Goal: Task Accomplishment & Management: Complete application form

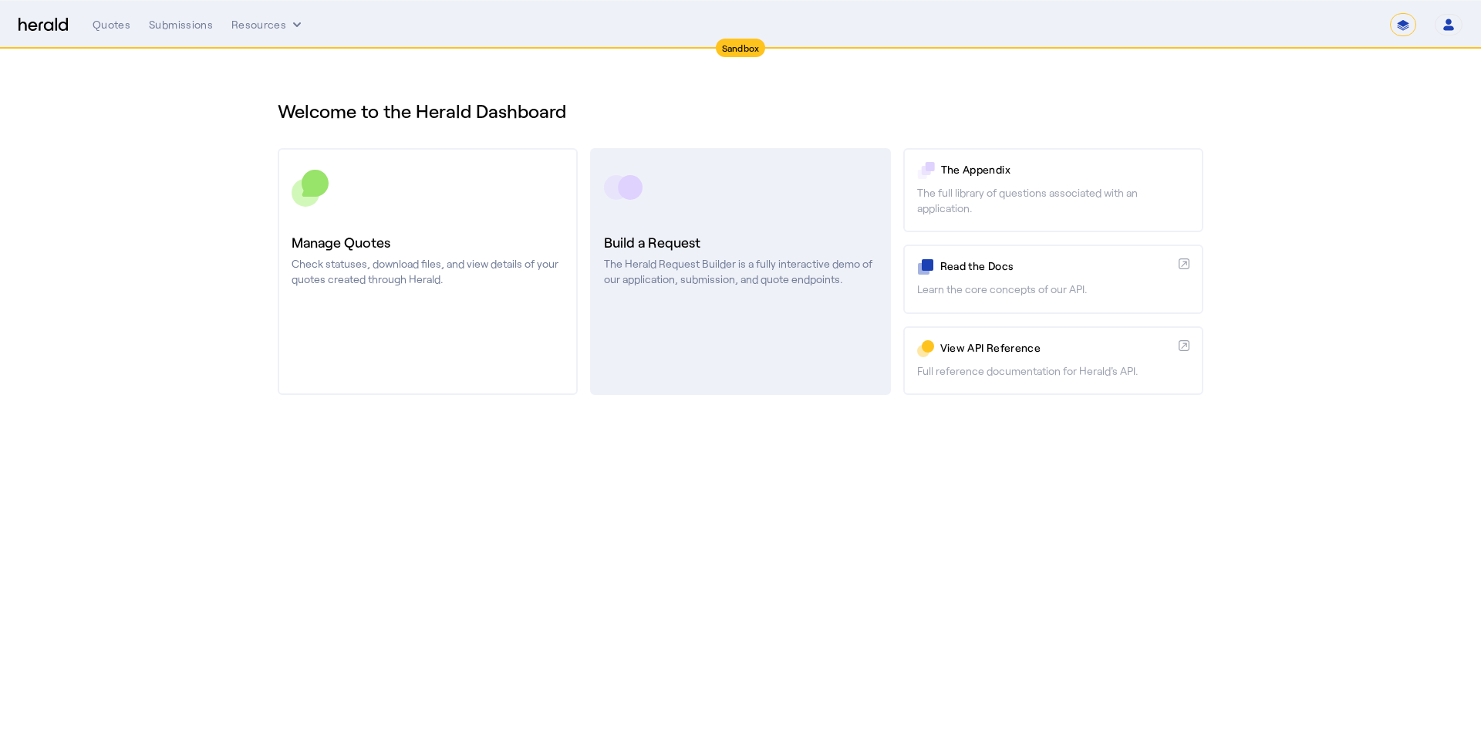
drag, startPoint x: 0, startPoint y: 0, endPoint x: 709, endPoint y: 260, distance: 755.2
click at [709, 260] on p "The Herald Request Builder is a fully interactive demo of our application, subm…" at bounding box center [740, 271] width 272 height 31
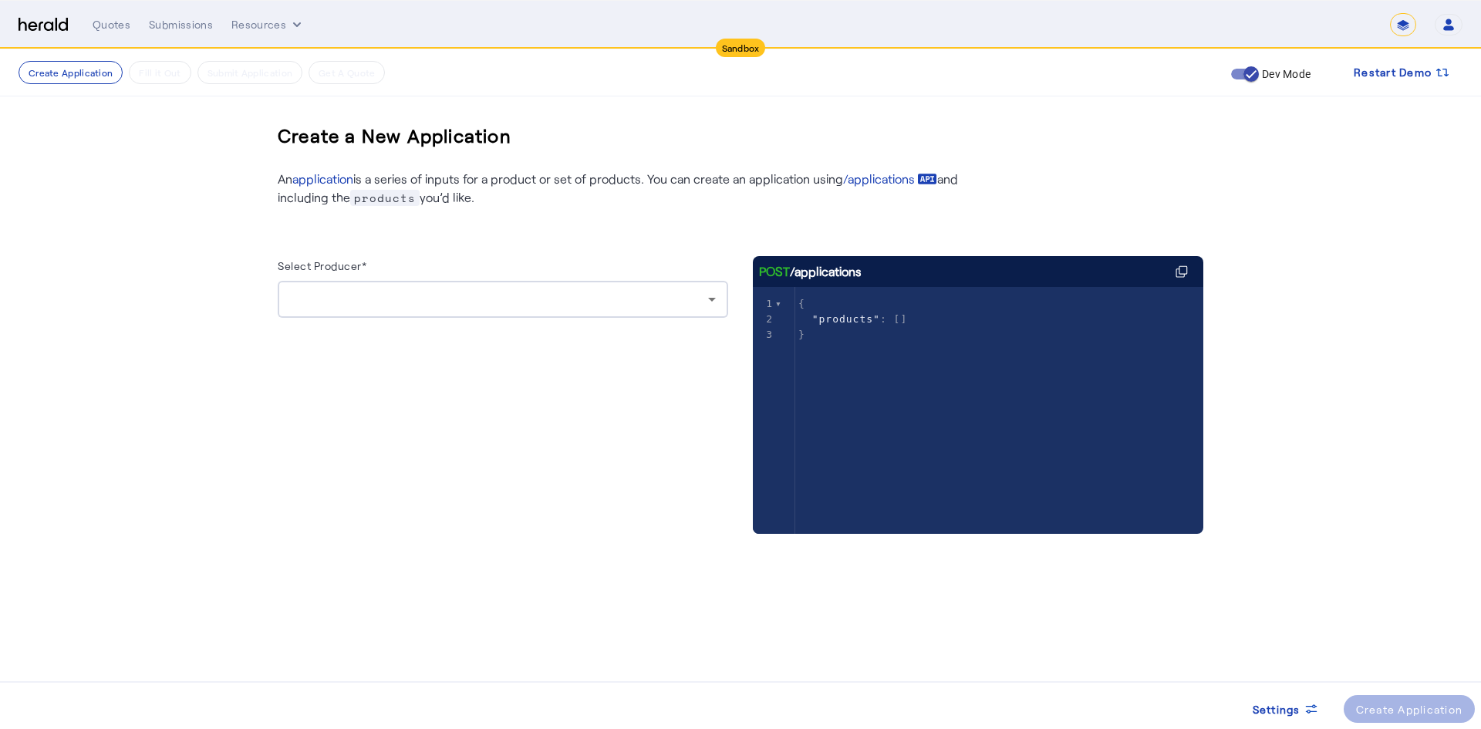
click at [358, 299] on div at bounding box center [499, 299] width 418 height 19
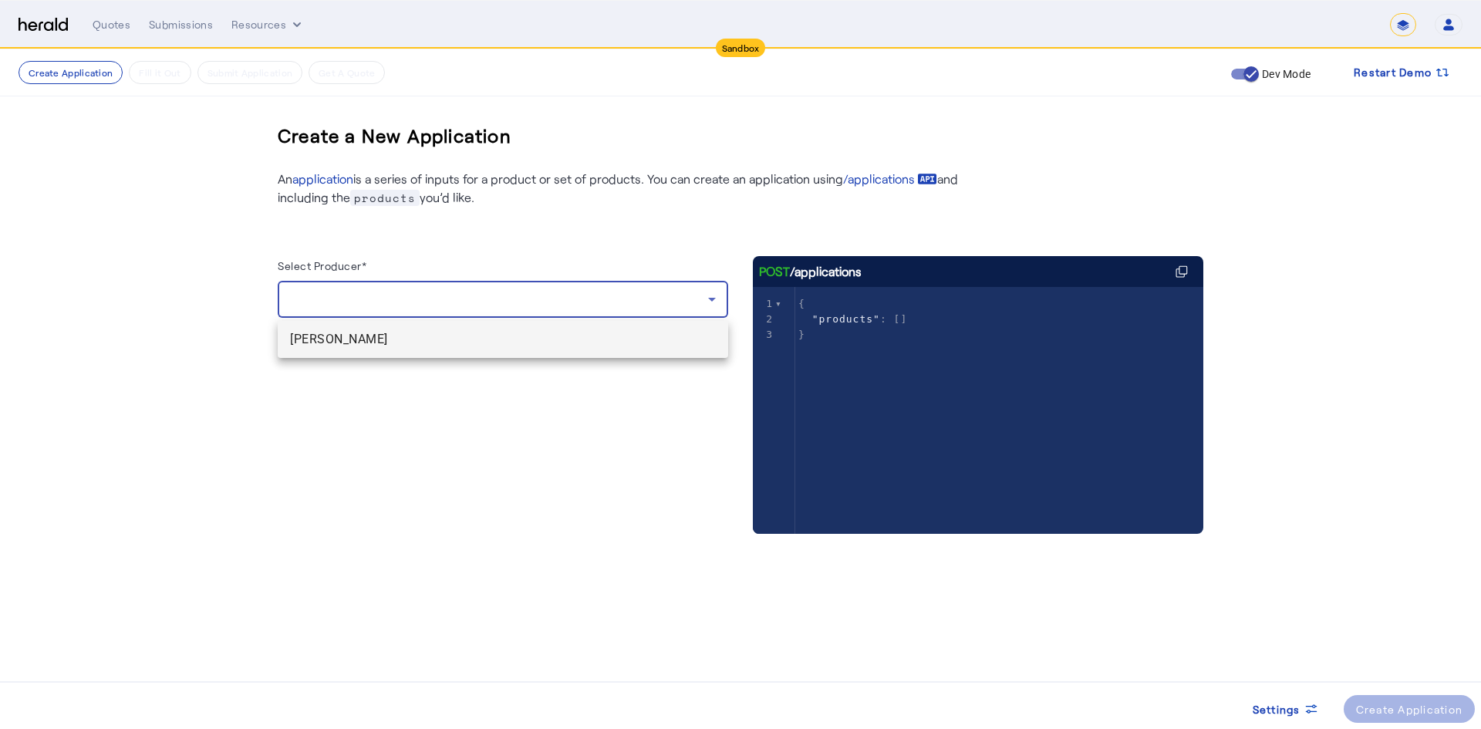
click at [356, 334] on span "[PERSON_NAME]" at bounding box center [503, 339] width 426 height 19
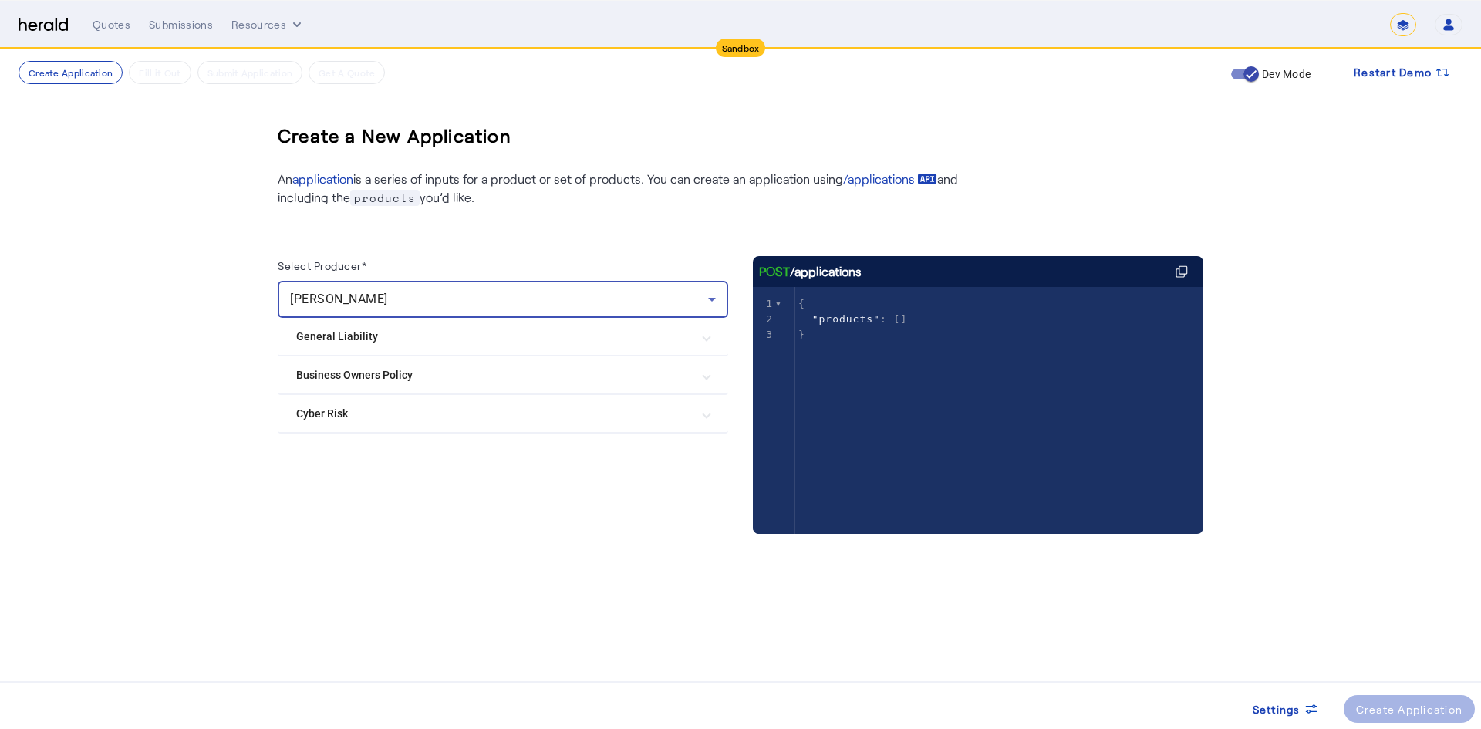
click at [336, 350] on mat-expansion-panel-header "General Liability" at bounding box center [503, 336] width 451 height 37
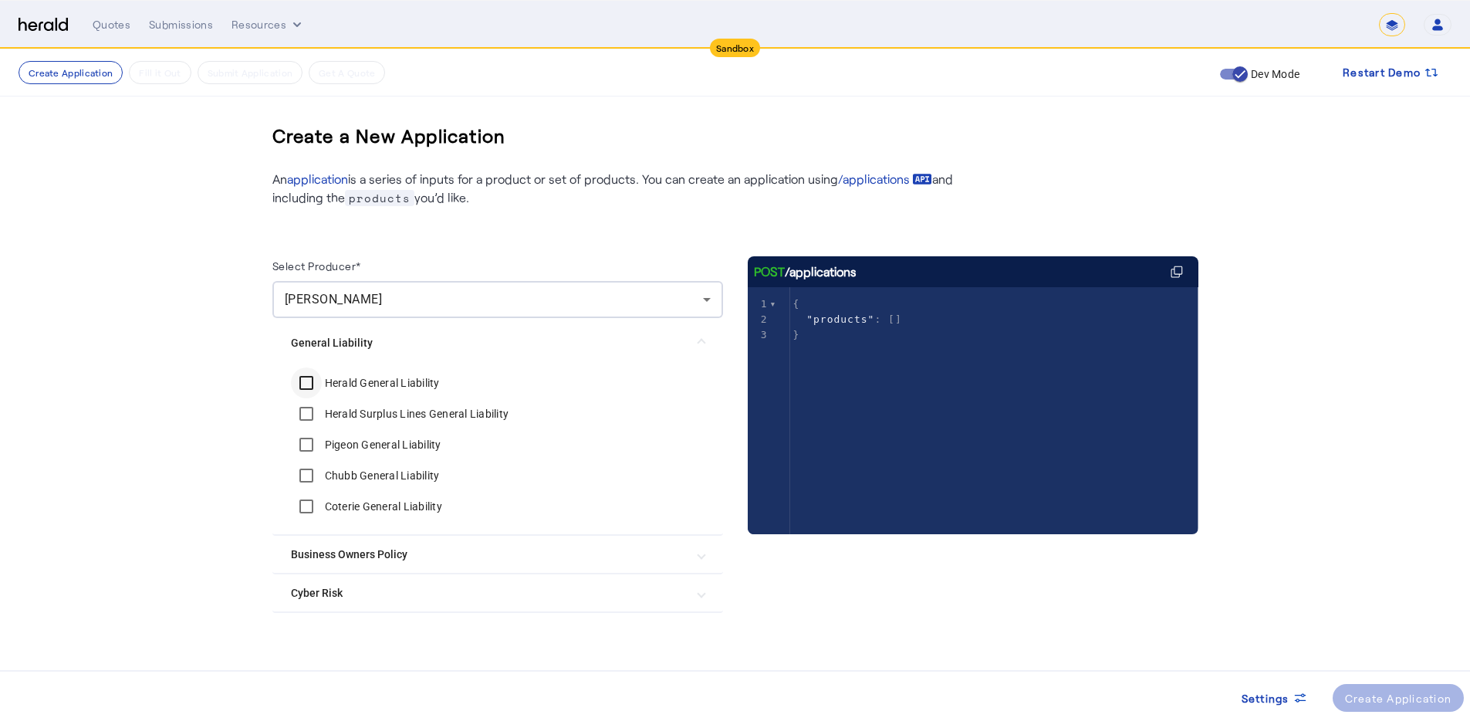
click at [325, 386] on div at bounding box center [306, 382] width 37 height 37
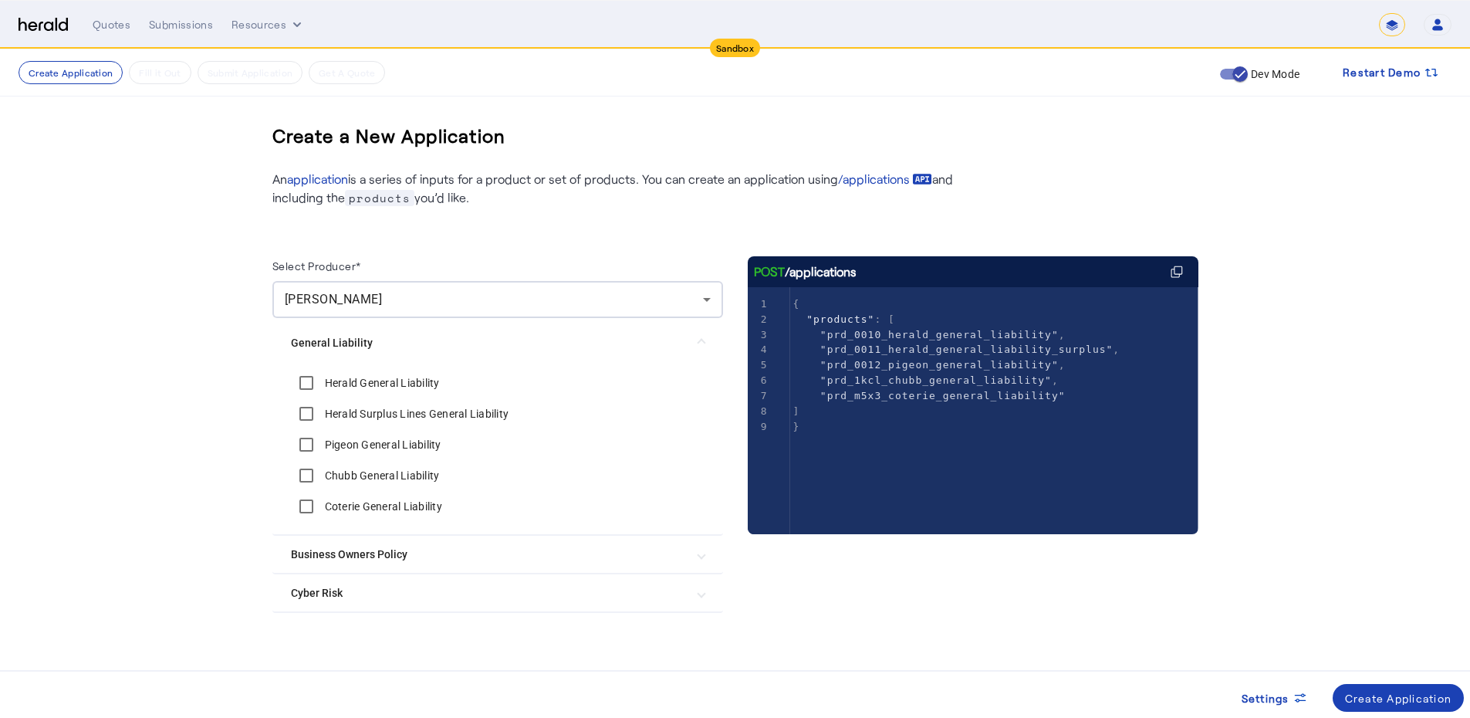
click at [312, 534] on mat-expansion-panel "General Liability Herald General Liability Herald Surplus Lines General Liabili…" at bounding box center [497, 427] width 451 height 218
click at [306, 556] on Policy "Business Owners Policy" at bounding box center [488, 554] width 395 height 16
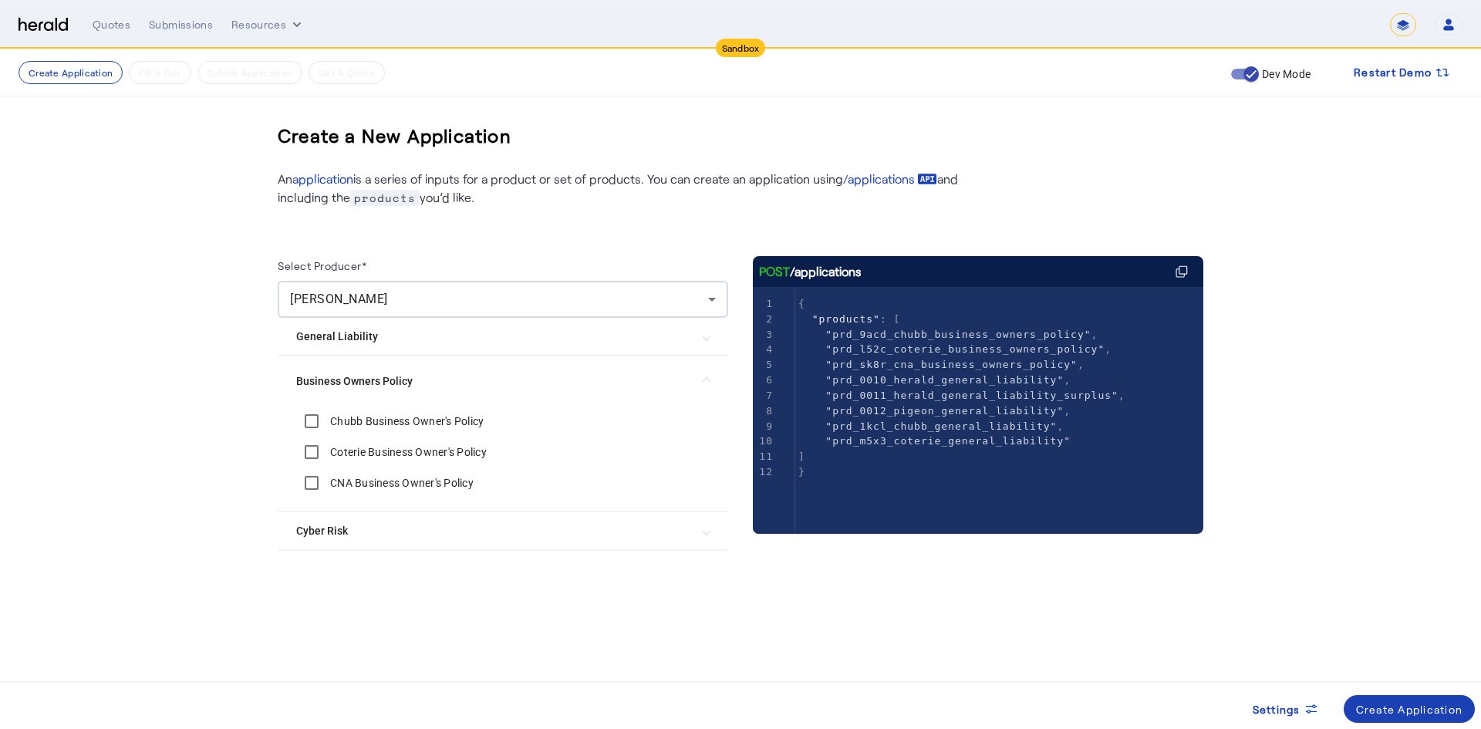
click at [312, 531] on Risk "Cyber Risk" at bounding box center [493, 531] width 395 height 16
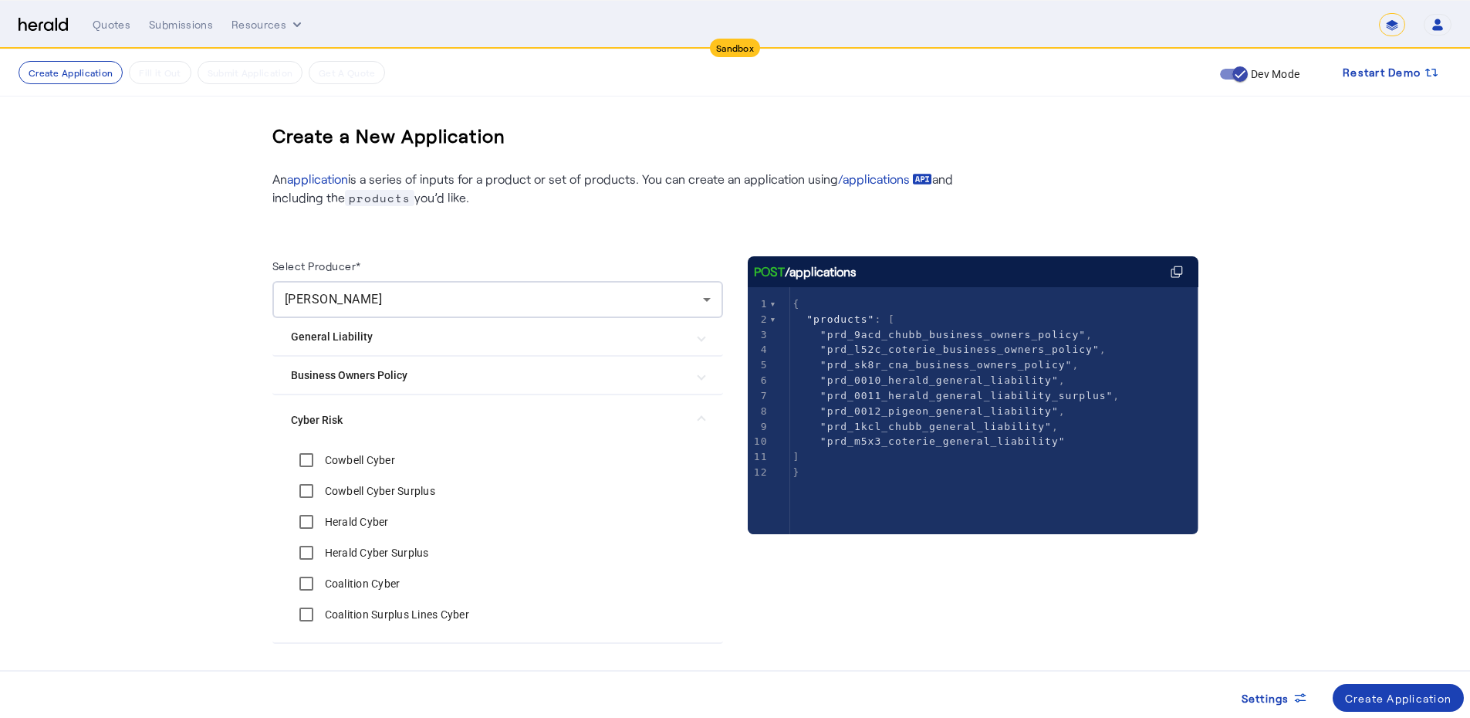
click at [340, 455] on label "Cowbell Cyber" at bounding box center [358, 459] width 73 height 15
click at [338, 488] on label "Cowbell Cyber Surplus" at bounding box center [378, 490] width 113 height 15
click at [339, 512] on div "Herald Cyber" at bounding box center [340, 521] width 98 height 31
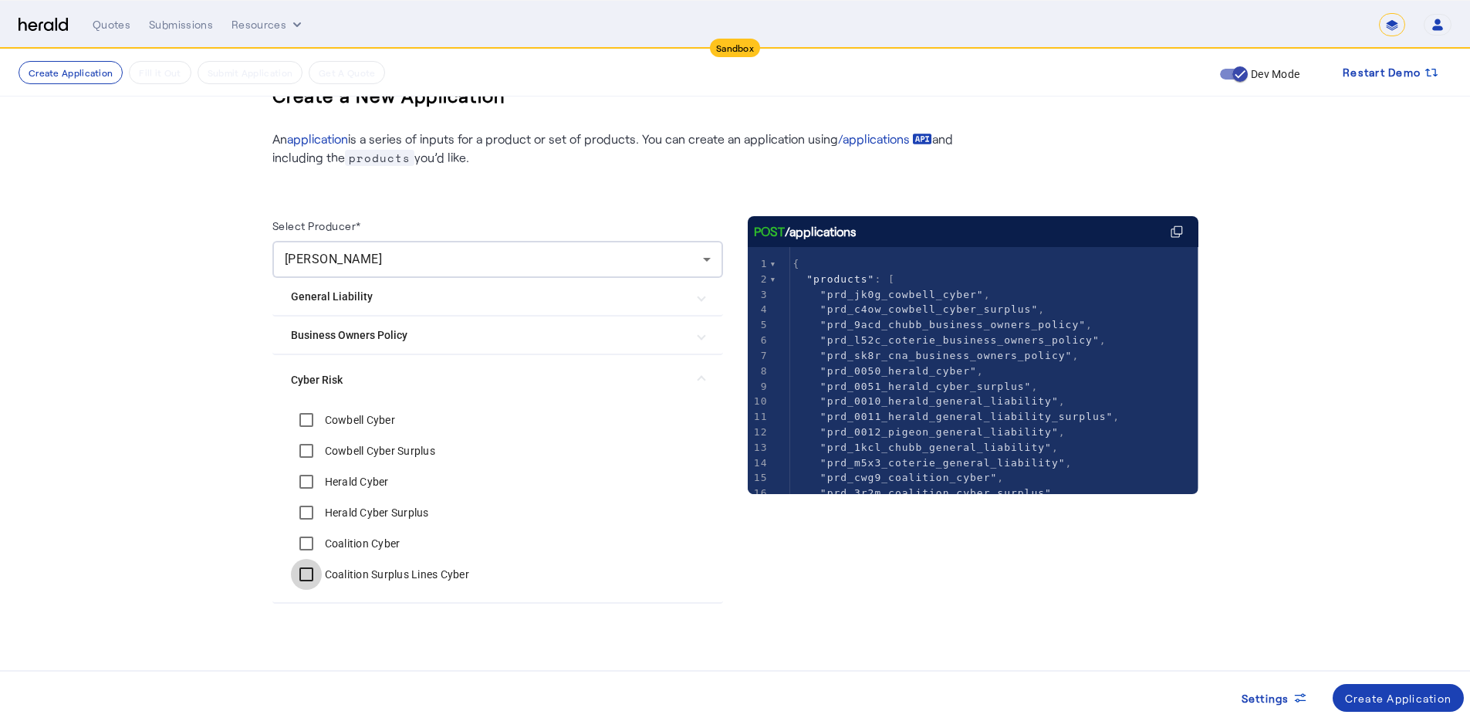
scroll to position [43, 0]
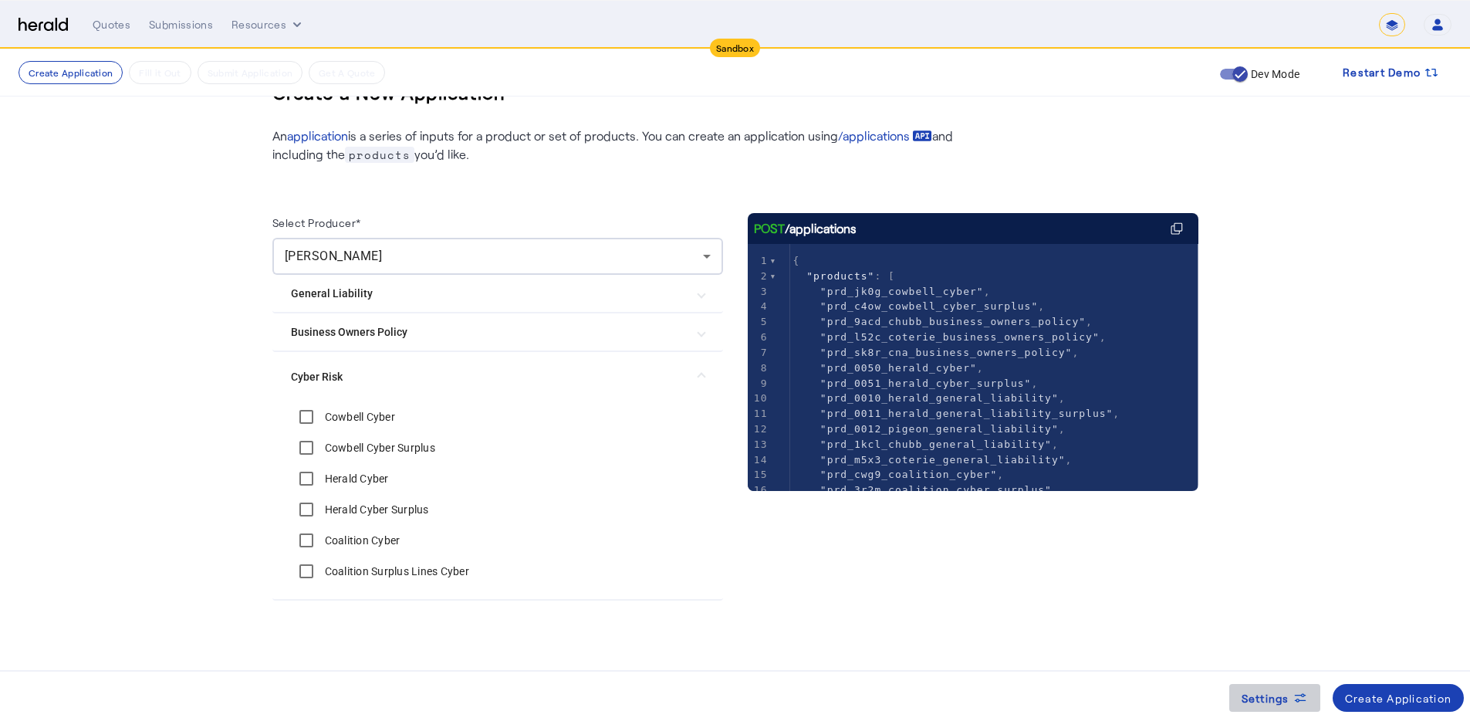
click at [1260, 705] on span "Settings" at bounding box center [1265, 698] width 48 height 16
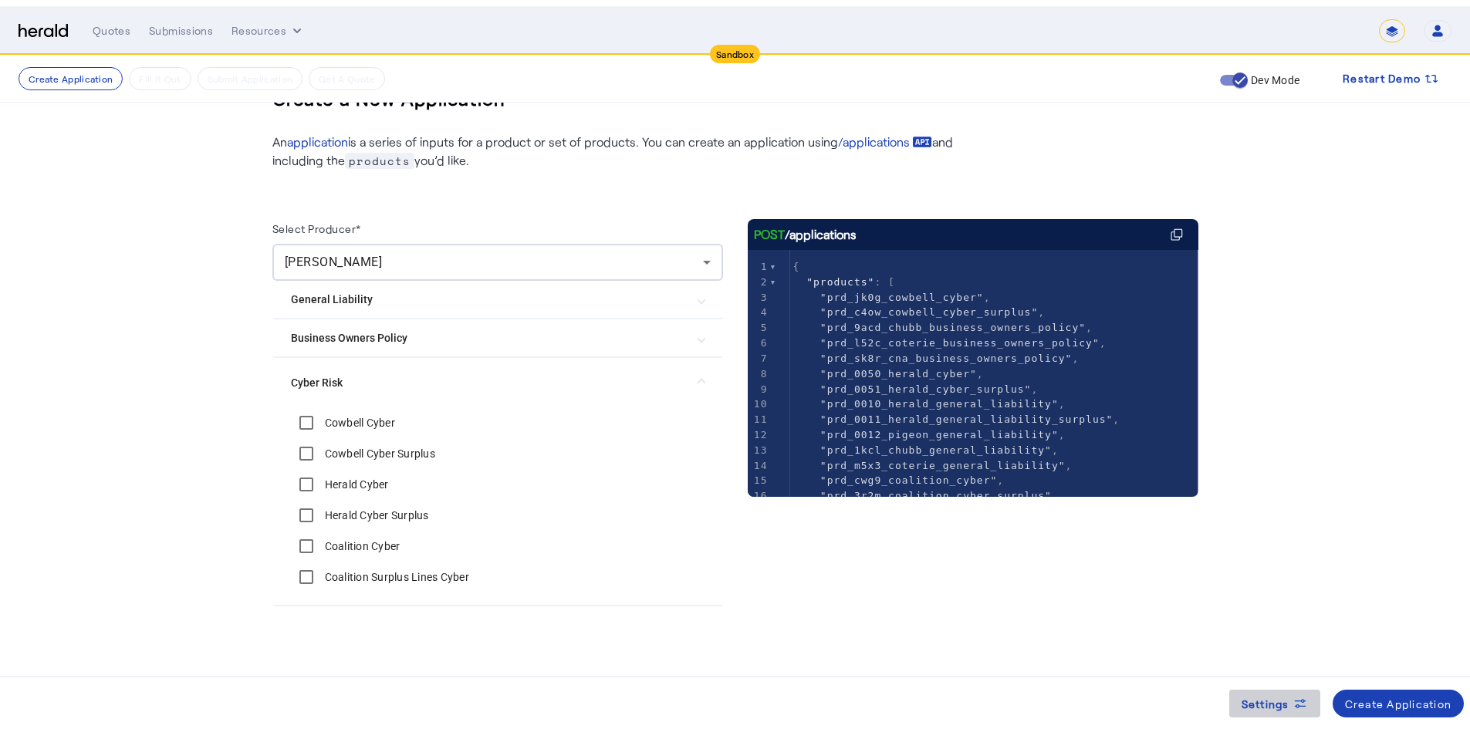
scroll to position [0, 0]
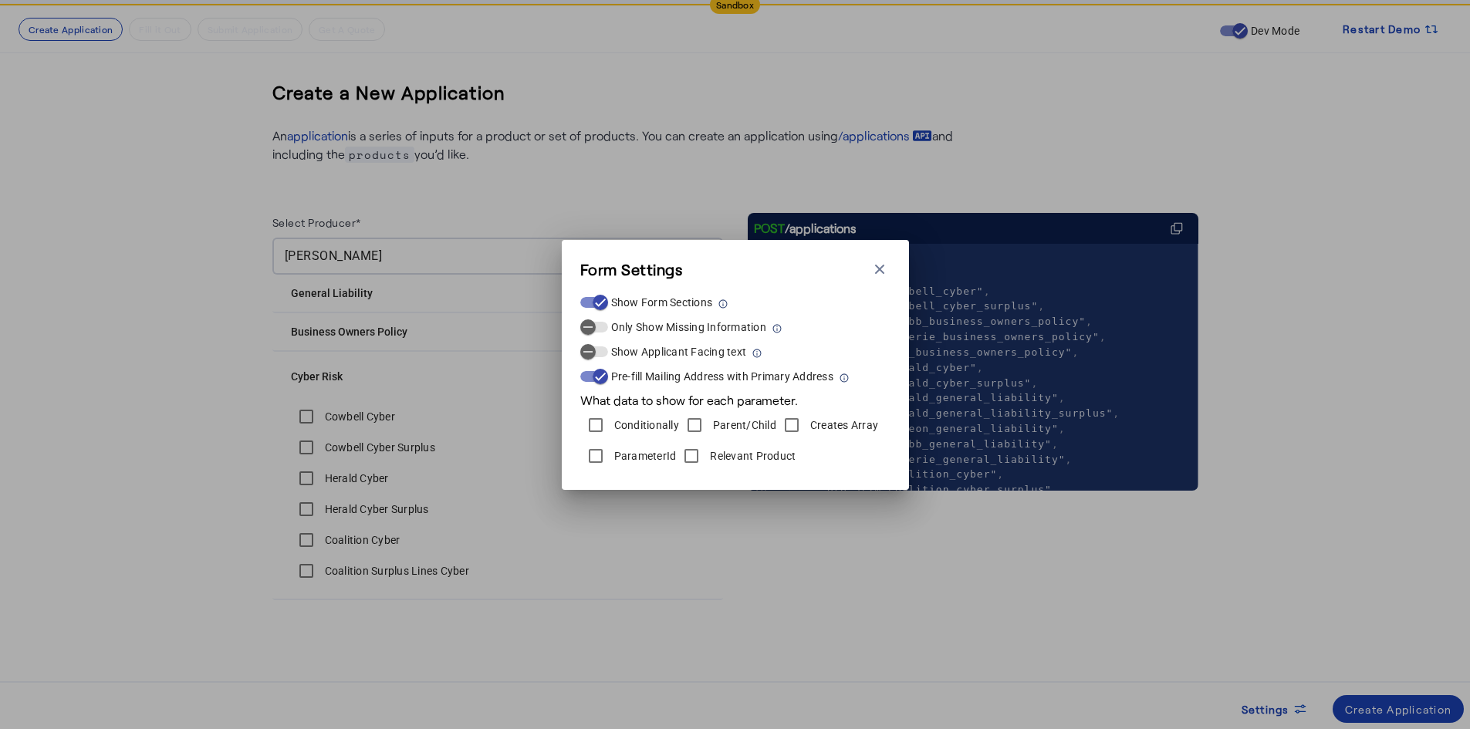
click at [741, 462] on label "Relevant Product" at bounding box center [751, 455] width 89 height 15
click at [631, 451] on label "ParameterId" at bounding box center [644, 455] width 66 height 15
click at [684, 560] on div "Form Settings Close modal Show Form Sections Only Show Missing Information Show…" at bounding box center [735, 364] width 1470 height 729
click at [765, 630] on div "Form Settings Close modal Show Form Sections Only Show Missing Information Show…" at bounding box center [735, 364] width 1470 height 729
click at [880, 269] on icon "button" at bounding box center [879, 268] width 9 height 9
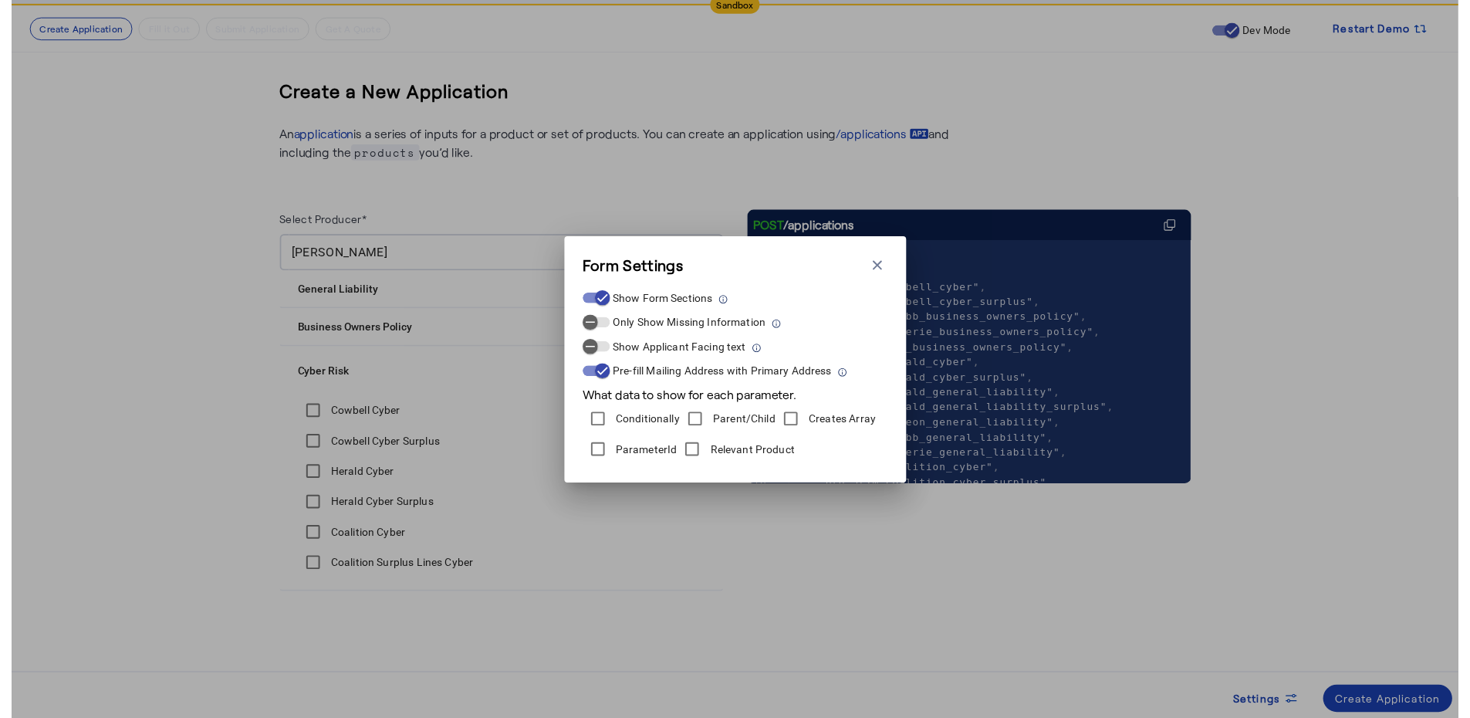
scroll to position [43, 0]
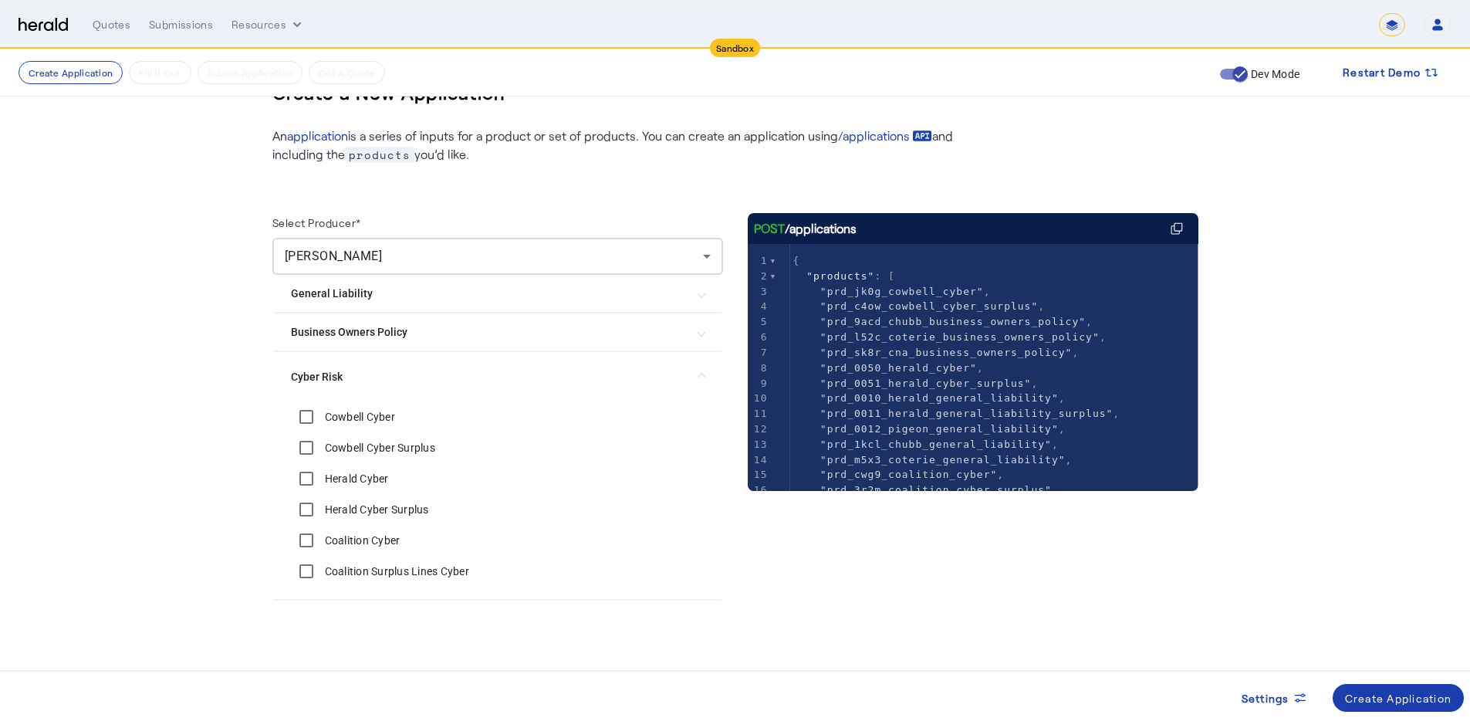
click at [1365, 688] on span at bounding box center [1398, 697] width 132 height 37
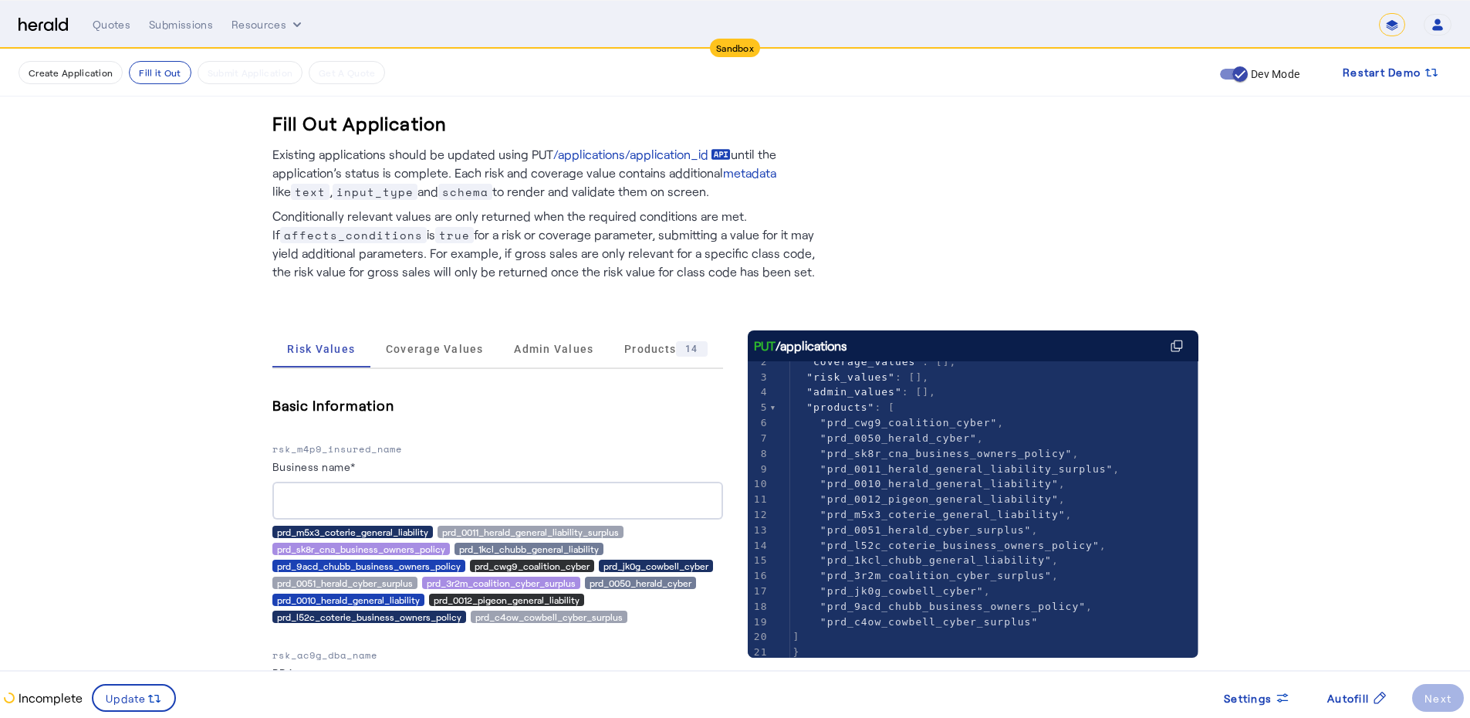
scroll to position [43, 0]
click at [1340, 703] on span "Autofill" at bounding box center [1348, 698] width 42 height 16
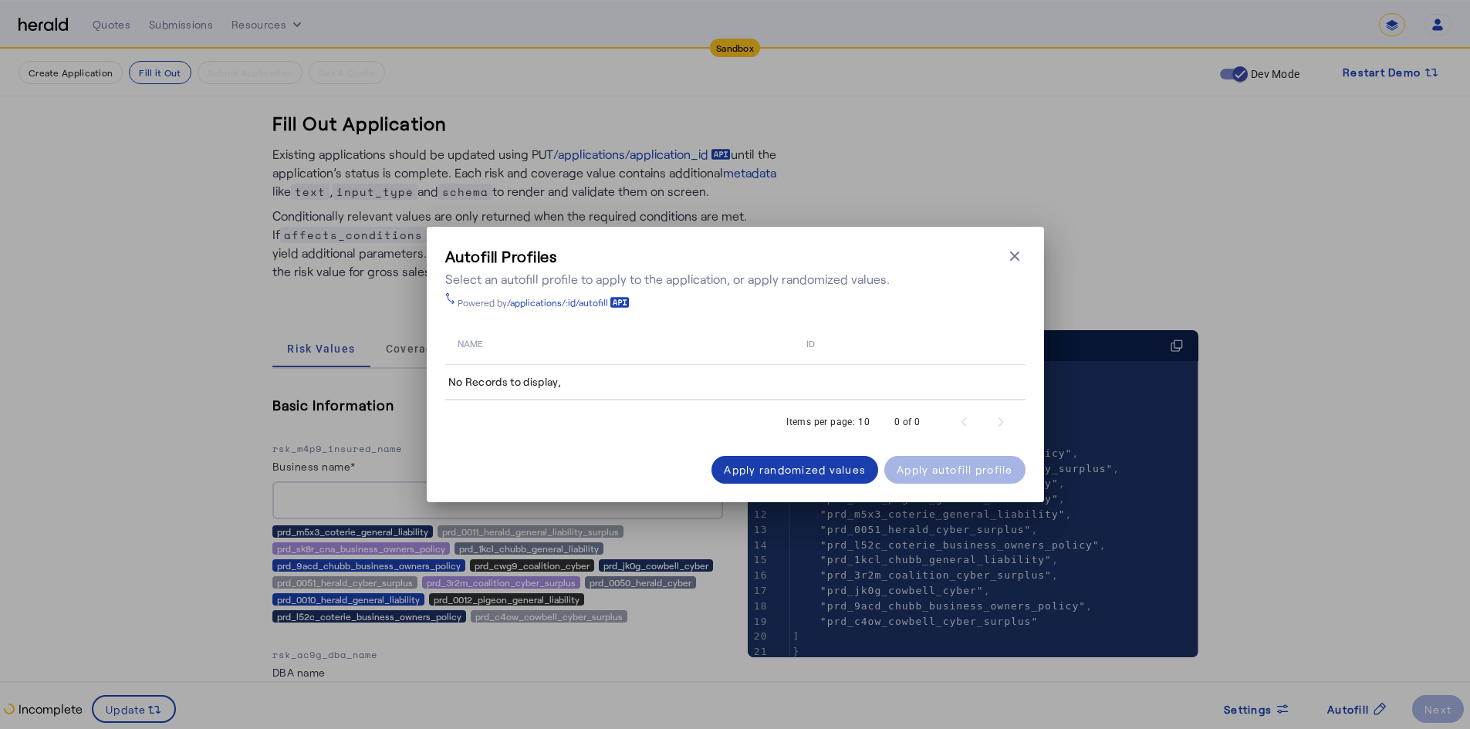
click at [826, 468] on div "Apply randomized values" at bounding box center [795, 469] width 142 height 16
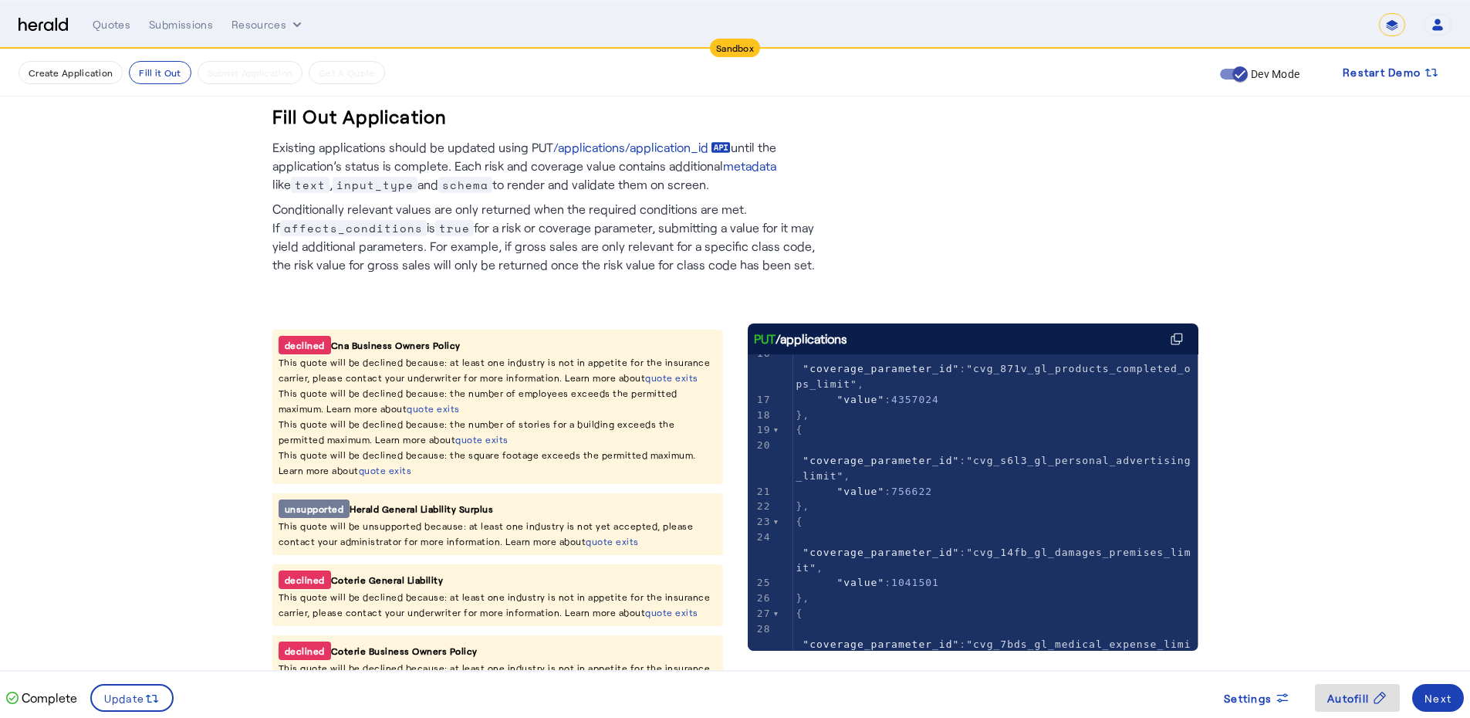
scroll to position [0, 0]
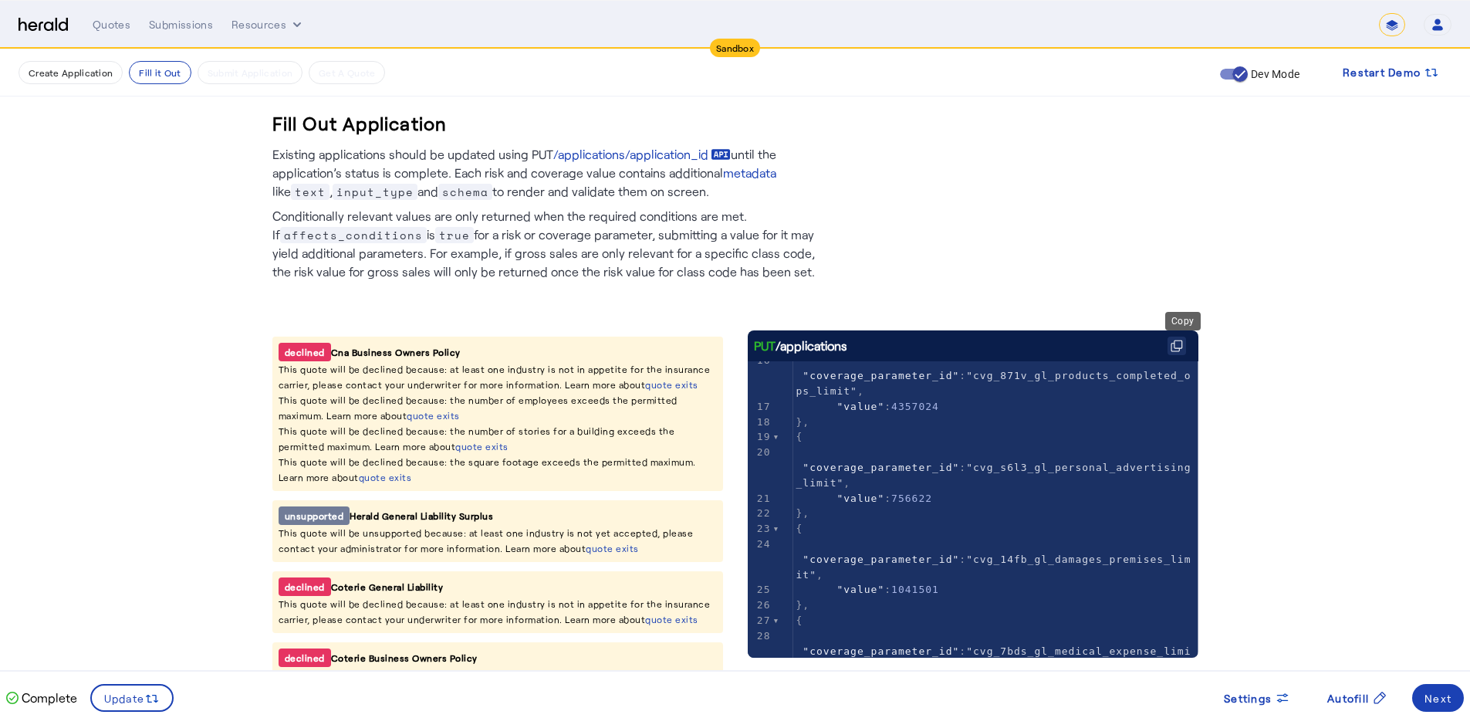
click at [1182, 344] on icon at bounding box center [1176, 345] width 12 height 12
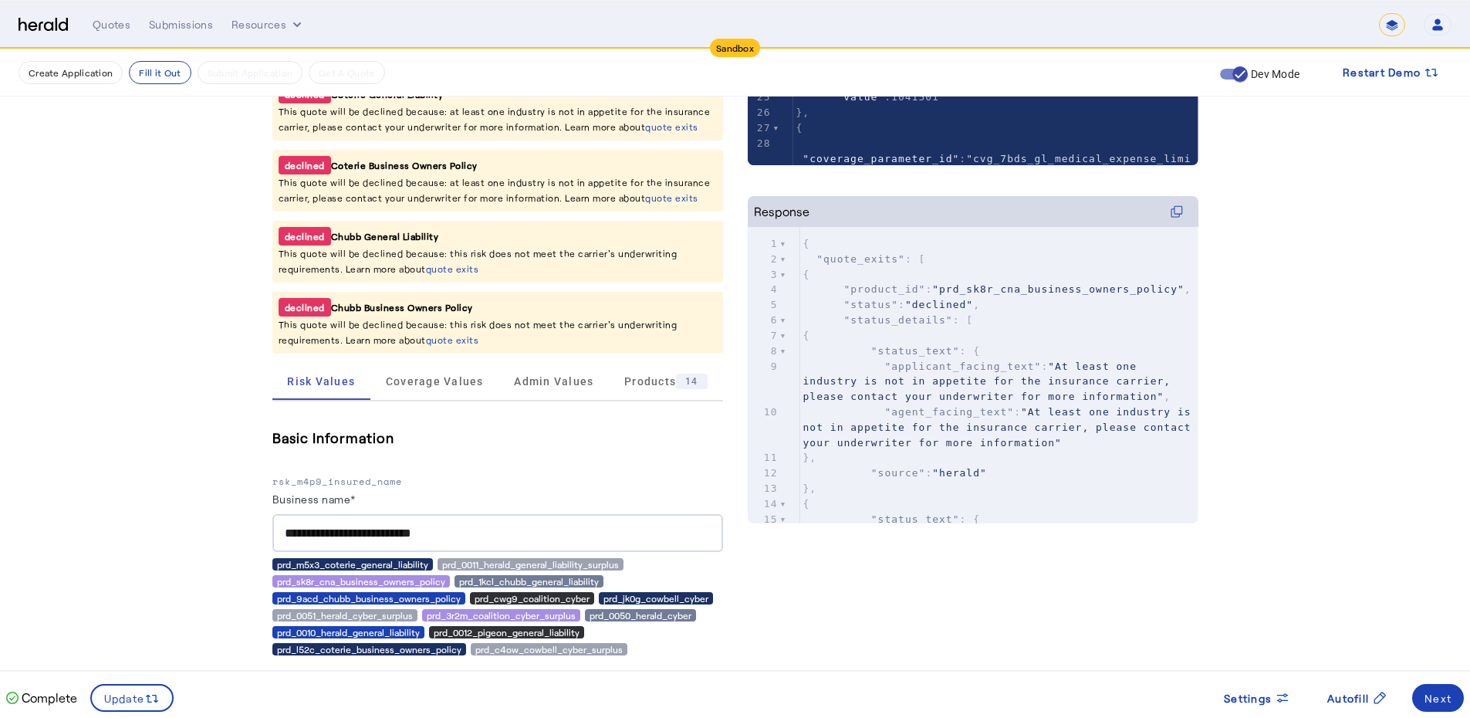
scroll to position [390, 0]
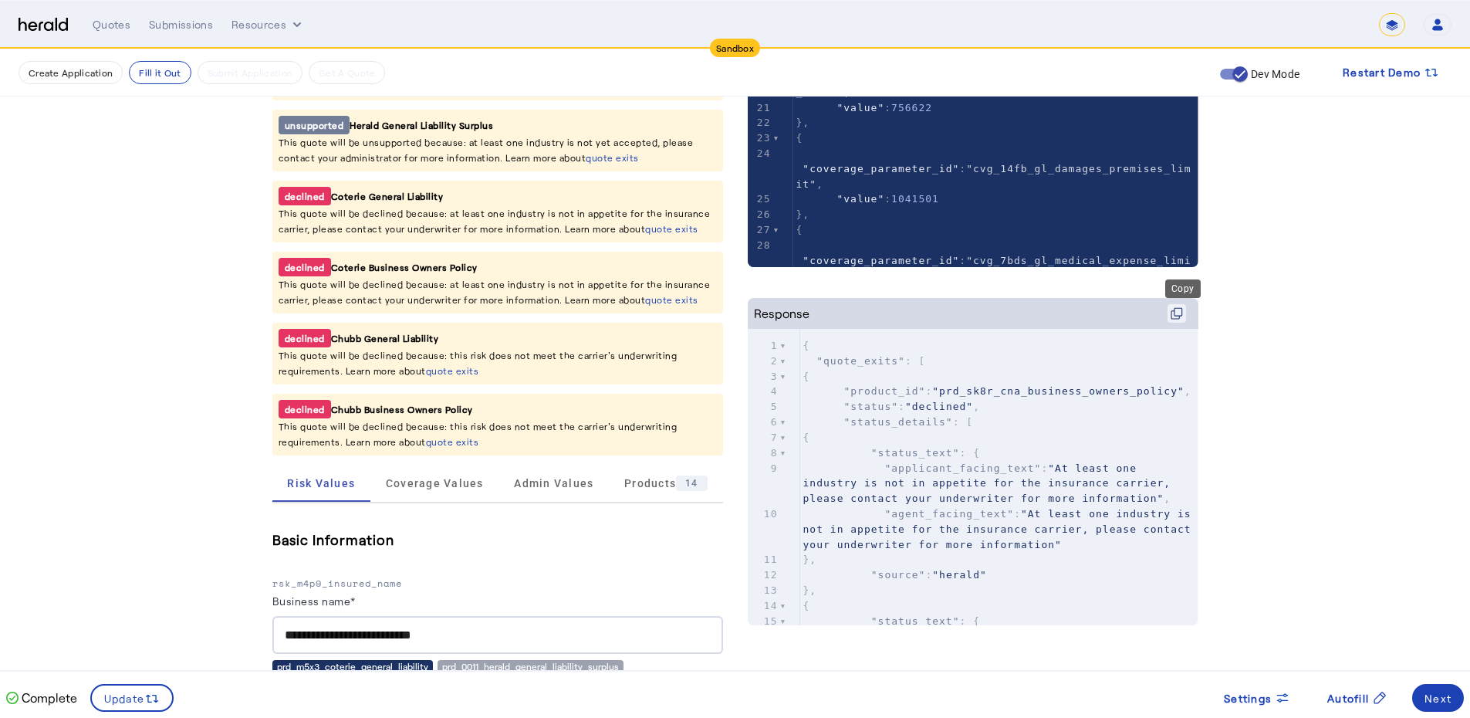
click at [1182, 316] on icon at bounding box center [1178, 312] width 8 height 8
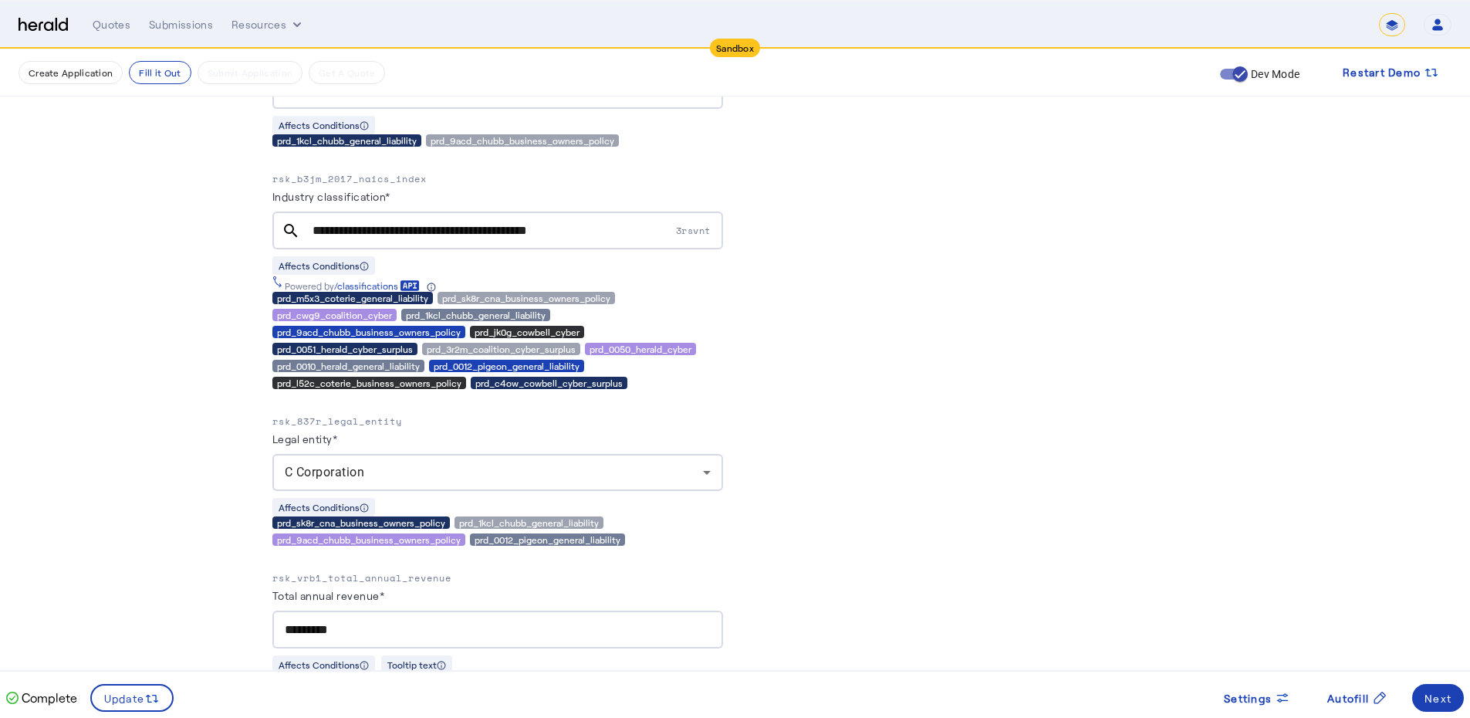
scroll to position [2834, 0]
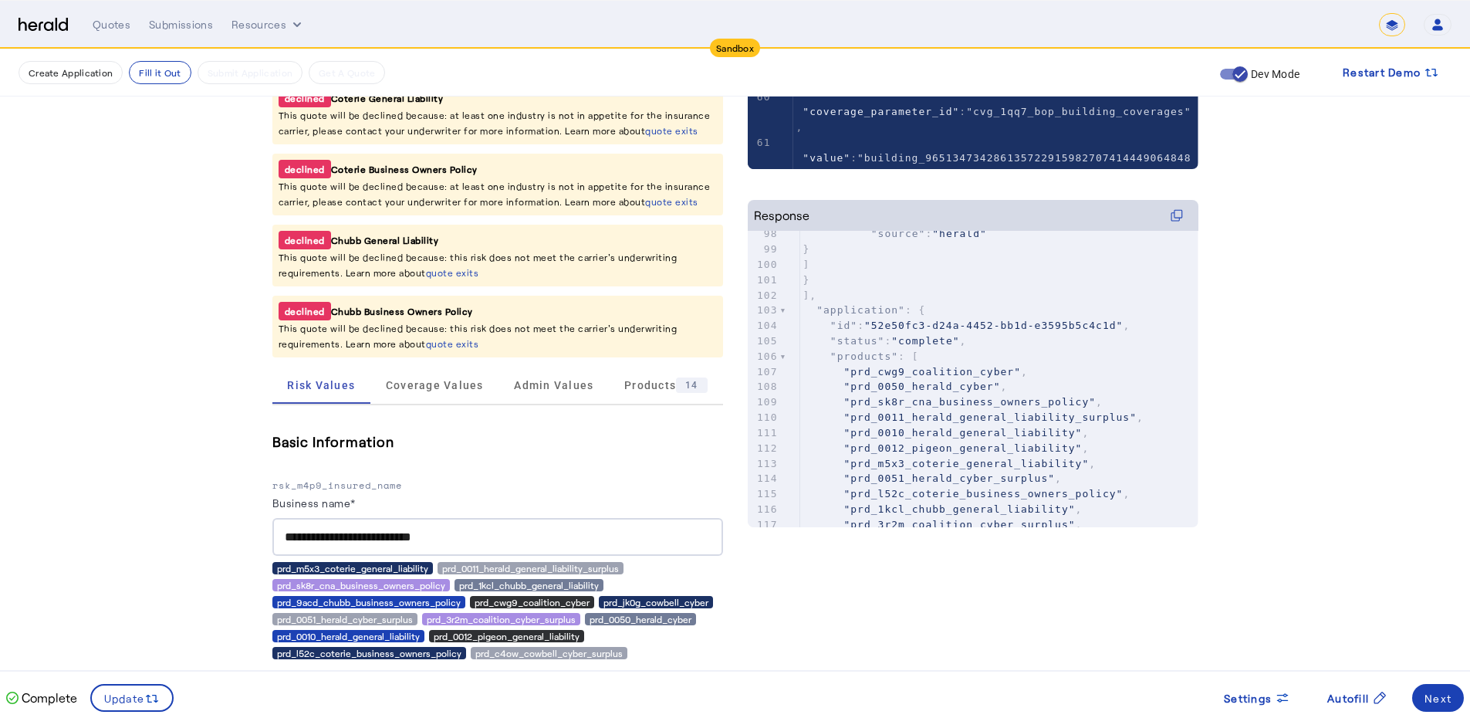
scroll to position [0, 0]
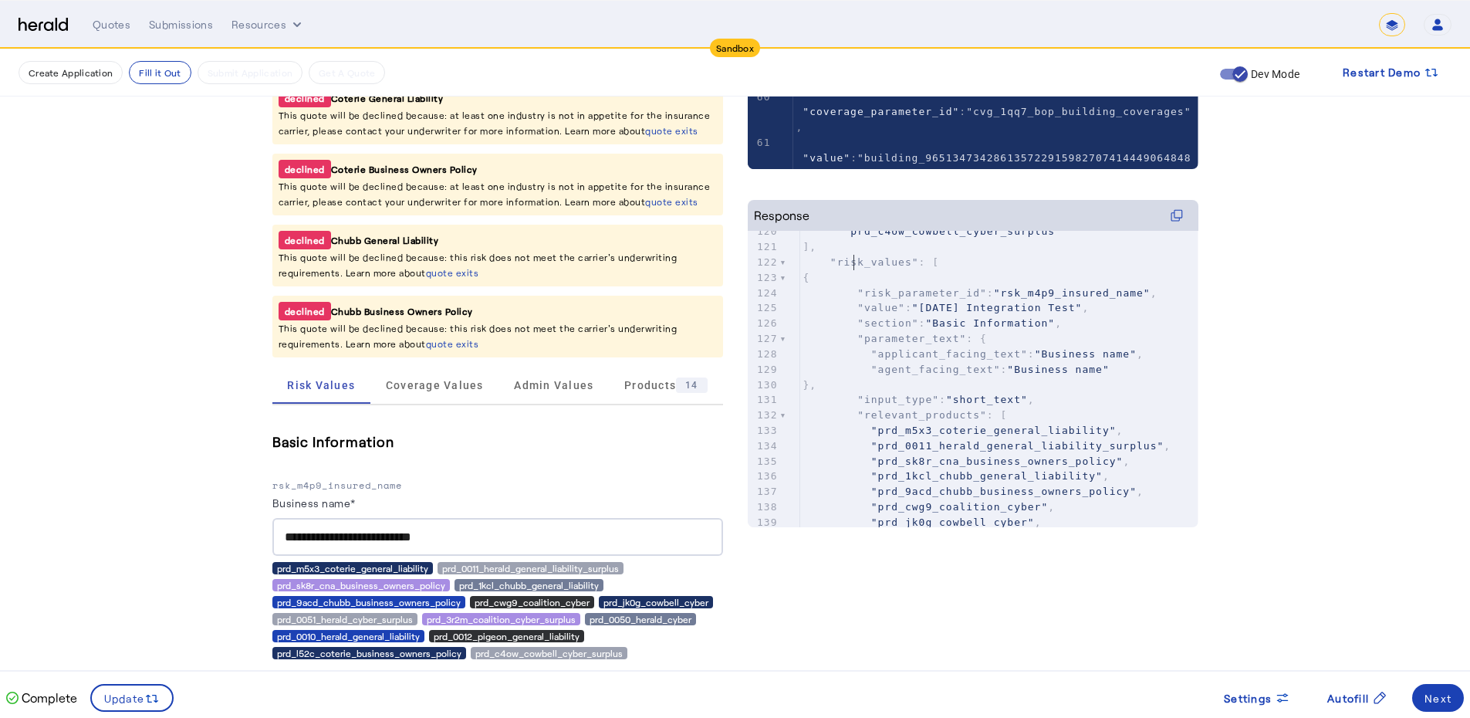
click at [858, 260] on span ""risk_values"" at bounding box center [874, 262] width 89 height 12
type textarea "**********"
click at [858, 260] on span ""risk_values"" at bounding box center [874, 262] width 89 height 12
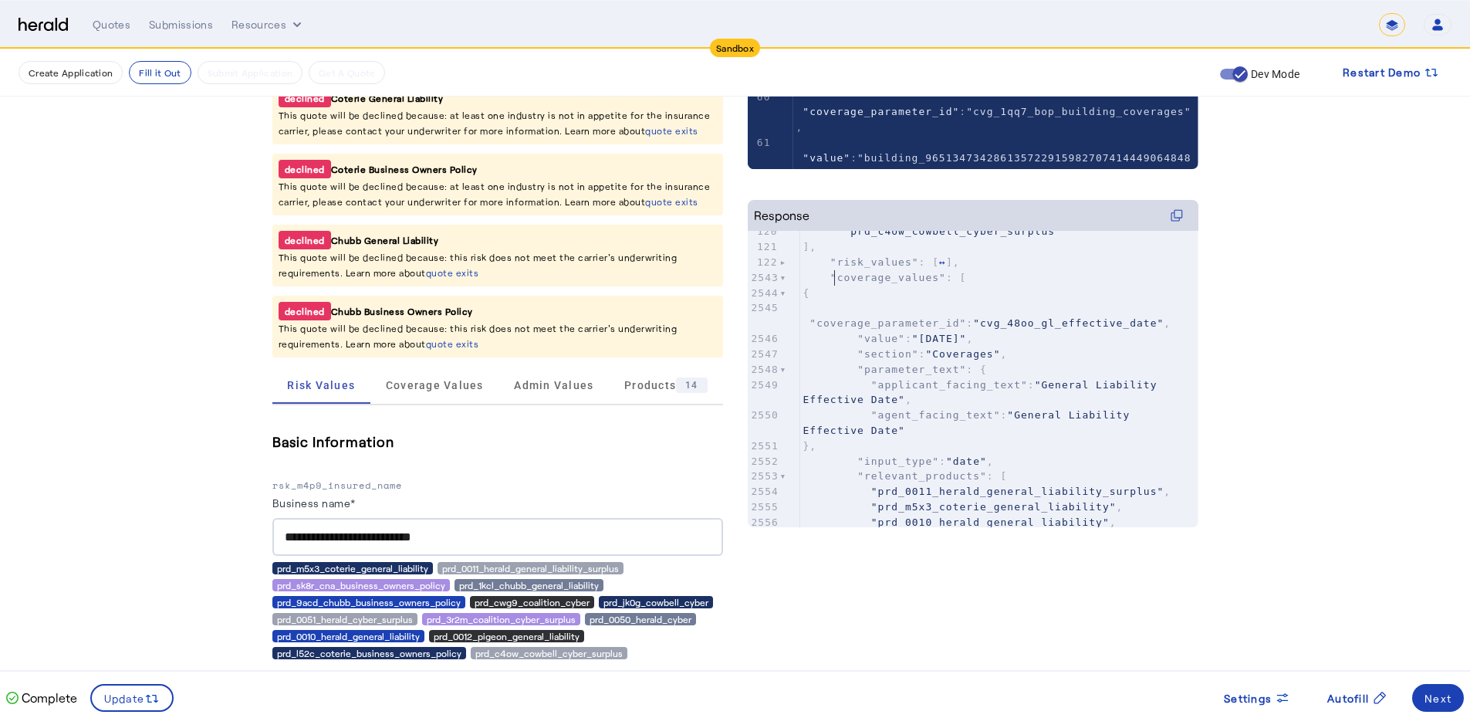
click at [843, 278] on span ""coverage_values"" at bounding box center [888, 278] width 116 height 12
type textarea "**********"
click at [840, 278] on span ""coverage_values"" at bounding box center [888, 278] width 116 height 12
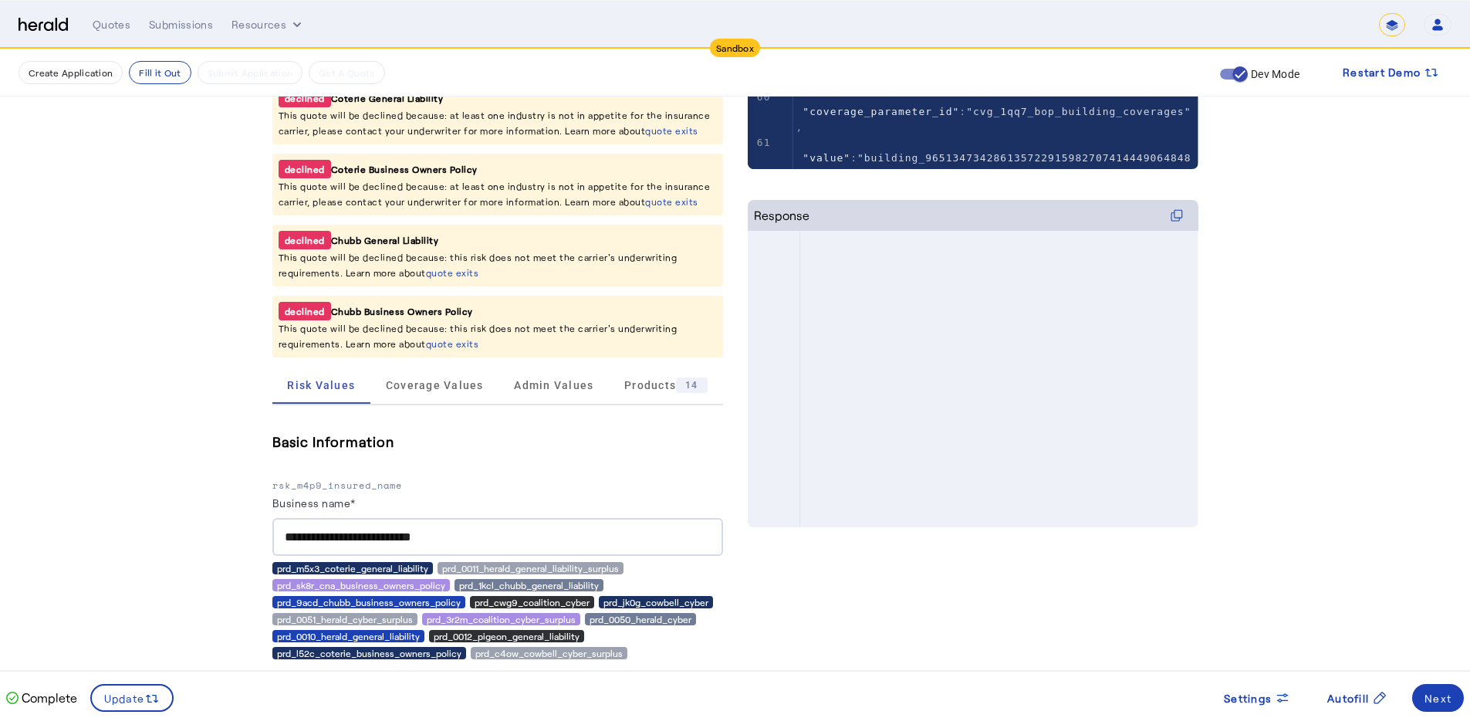
scroll to position [1775, 0]
